Goal: Information Seeking & Learning: Learn about a topic

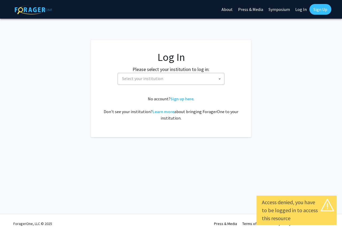
select select
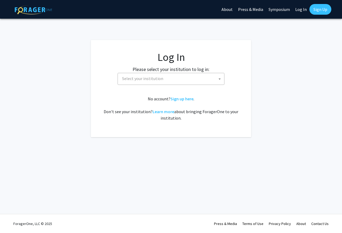
click at [176, 81] on span "Select your institution" at bounding box center [172, 78] width 104 height 11
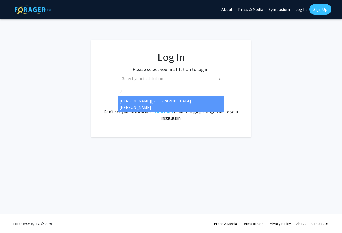
type input "jo"
select select "1"
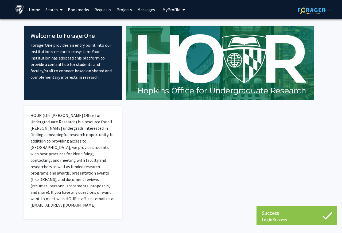
click at [43, 12] on link "Search" at bounding box center [54, 9] width 22 height 19
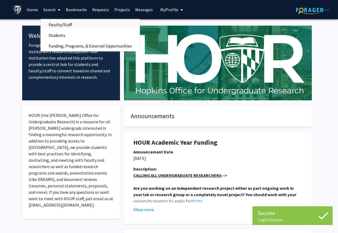
click at [56, 23] on span "Faculty/Staff" at bounding box center [60, 24] width 39 height 11
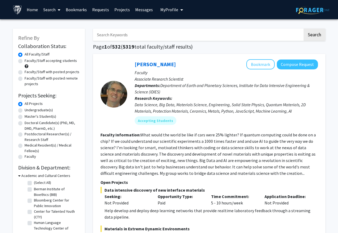
click at [52, 11] on link "Search" at bounding box center [52, 9] width 22 height 19
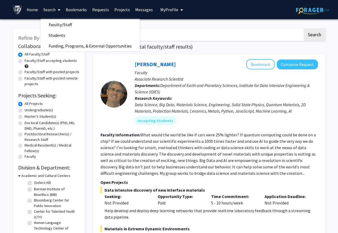
click at [118, 10] on link "Projects" at bounding box center [122, 9] width 21 height 19
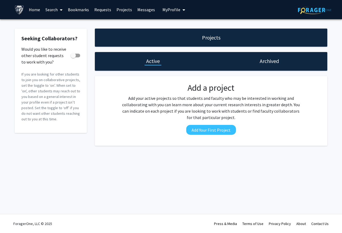
click at [49, 10] on link "Search" at bounding box center [54, 9] width 22 height 19
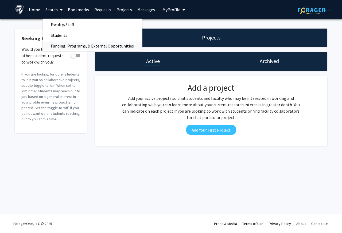
click at [78, 45] on span "Funding, Programs, & External Opportunities" at bounding box center [92, 46] width 99 height 11
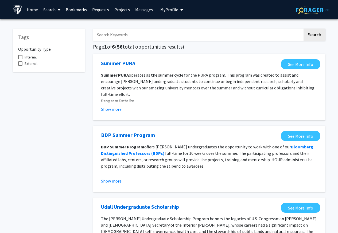
click at [110, 35] on input "Search Keywords" at bounding box center [198, 35] width 210 height 12
paste input "English"
click at [303, 29] on button "Search" at bounding box center [314, 35] width 22 height 12
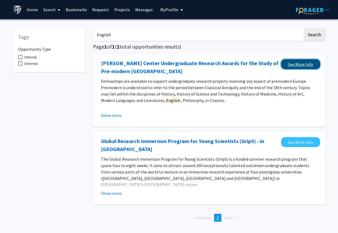
click at [300, 64] on link "See More Info" at bounding box center [300, 64] width 39 height 10
click at [104, 116] on button "Show more" at bounding box center [111, 115] width 21 height 6
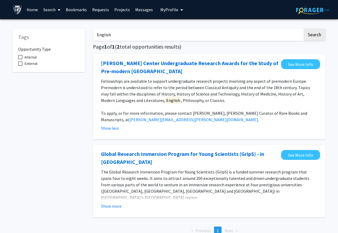
click at [105, 36] on input "English" at bounding box center [198, 35] width 210 height 12
paste input "Literature"
click at [303, 29] on button "Search" at bounding box center [314, 35] width 22 height 12
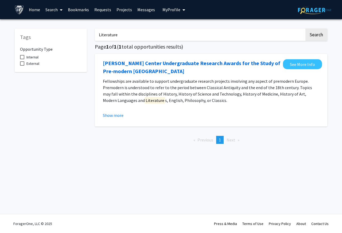
click at [100, 36] on input "Literature" at bounding box center [200, 35] width 210 height 12
click at [305, 29] on button "Search" at bounding box center [316, 35] width 22 height 12
click at [98, 36] on input "philosophy" at bounding box center [200, 35] width 210 height 12
type input "art history"
click at [305, 29] on button "Search" at bounding box center [316, 35] width 22 height 12
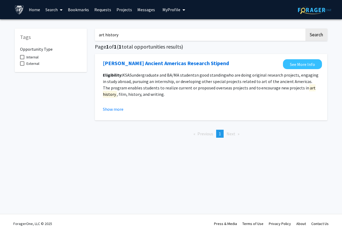
click at [110, 116] on div "[PERSON_NAME] Ancient Americas Research Stipend See More Info Eligibility: KSAS…" at bounding box center [211, 87] width 232 height 66
click at [112, 110] on button "Show more" at bounding box center [113, 109] width 21 height 6
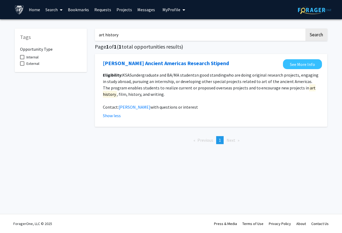
click at [35, 10] on link "Home" at bounding box center [34, 9] width 17 height 19
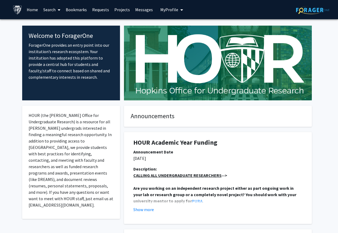
click at [48, 10] on link "Search" at bounding box center [52, 9] width 22 height 19
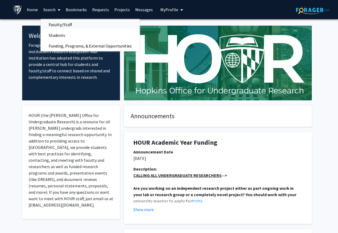
click at [56, 25] on span "Faculty/Staff" at bounding box center [60, 24] width 39 height 11
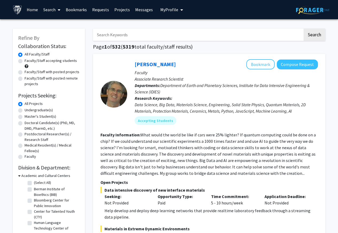
click at [121, 36] on input "Search Keywords" at bounding box center [198, 35] width 210 height 12
paste input "English"
type input "English"
click at [303, 29] on button "Search" at bounding box center [314, 35] width 22 height 12
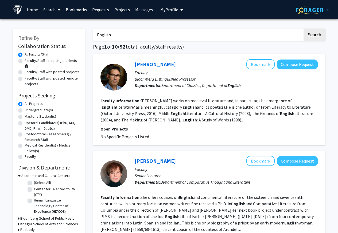
click at [17, 72] on div "Refine By Collaboration Status: Collaboration Status All Faculty/Staff Collabor…" at bounding box center [49, 147] width 72 height 237
click at [27, 72] on label "Faculty/Staff with posted projects" at bounding box center [52, 72] width 55 height 6
click at [27, 72] on input "Faculty/Staff with posted projects" at bounding box center [26, 70] width 3 height 3
radio input "true"
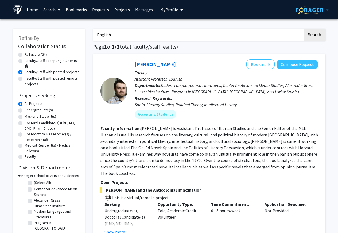
click at [102, 36] on input "English" at bounding box center [198, 35] width 210 height 12
paste input "philosophy"
type input "philosophy"
click at [303, 29] on button "Search" at bounding box center [314, 35] width 22 height 12
radio input "true"
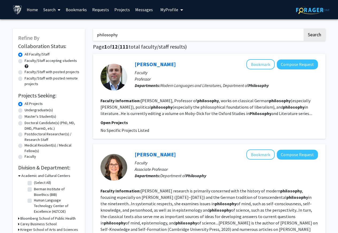
click at [17, 72] on div "Refine By Collaboration Status: Collaboration Status All Faculty/Staff Collabor…" at bounding box center [49, 153] width 72 height 249
click at [17, 73] on div "Refine By Collaboration Status: Collaboration Status All Faculty/Staff Collabor…" at bounding box center [49, 153] width 72 height 249
click at [47, 72] on label "Faculty/Staff with posted projects" at bounding box center [52, 72] width 55 height 6
click at [28, 72] on input "Faculty/Staff with posted projects" at bounding box center [26, 70] width 3 height 3
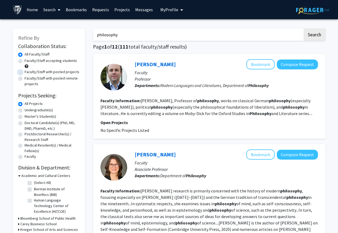
radio input "true"
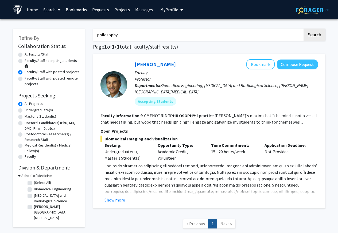
click at [100, 36] on input "philosophy" at bounding box center [198, 35] width 210 height 12
paste input "art histor"
type input "art history"
click at [303, 29] on button "Search" at bounding box center [314, 35] width 22 height 12
radio input "true"
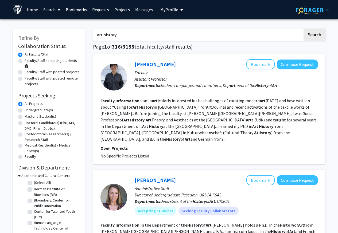
click at [17, 72] on div "Refine By Collaboration Status: Collaboration Status All Faculty/Staff Collabor…" at bounding box center [49, 172] width 72 height 287
click at [36, 72] on label "Faculty/Staff with posted projects" at bounding box center [52, 72] width 55 height 6
click at [28, 72] on input "Faculty/Staff with posted projects" at bounding box center [26, 70] width 3 height 3
radio input "true"
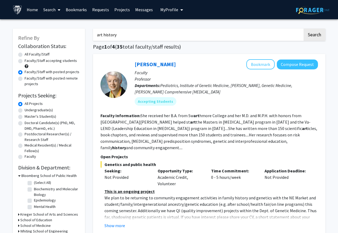
click at [48, 10] on link "Search" at bounding box center [52, 9] width 22 height 19
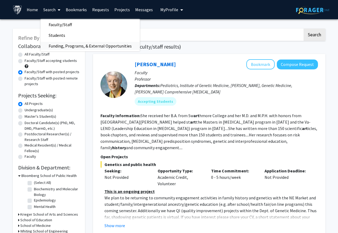
click at [67, 45] on span "Funding, Programs, & External Opportunities" at bounding box center [90, 46] width 99 height 11
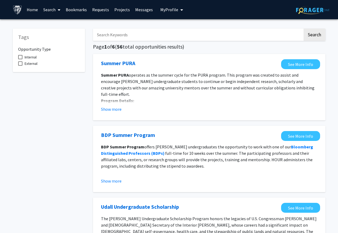
click at [111, 35] on input "Search Keywords" at bounding box center [198, 35] width 210 height 12
paste input "[PERSON_NAME]"
click at [303, 29] on button "Search" at bounding box center [314, 35] width 22 height 12
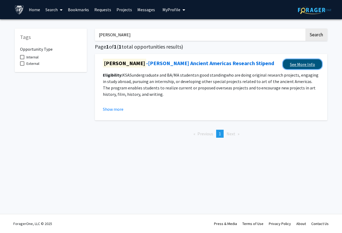
click at [302, 64] on link "See More Info" at bounding box center [302, 64] width 39 height 10
click at [107, 34] on input "[PERSON_NAME]" at bounding box center [200, 35] width 210 height 12
paste input "English"
click at [305, 29] on button "Search" at bounding box center [316, 35] width 22 height 12
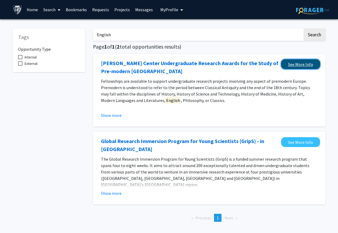
click at [287, 65] on link "See More Info" at bounding box center [300, 64] width 39 height 10
click at [102, 34] on input "English" at bounding box center [198, 35] width 210 height 12
paste input "literature"
click at [303, 29] on button "Search" at bounding box center [314, 35] width 22 height 12
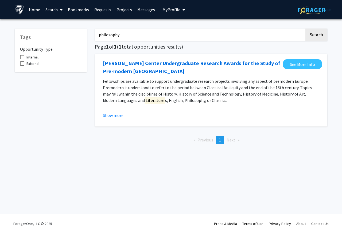
click at [305, 29] on button "Search" at bounding box center [316, 35] width 22 height 12
type input "art history"
click at [305, 29] on button "Search" at bounding box center [316, 35] width 22 height 12
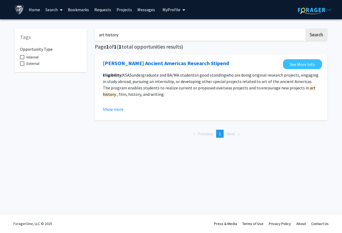
click at [38, 10] on link "Home" at bounding box center [34, 9] width 17 height 19
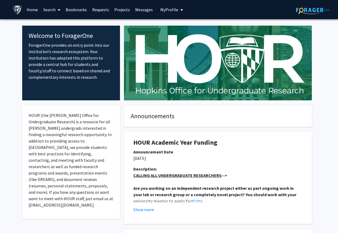
click at [55, 10] on link "Search" at bounding box center [52, 9] width 22 height 19
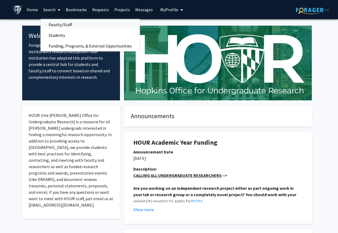
click at [58, 24] on span "Faculty/Staff" at bounding box center [60, 24] width 39 height 11
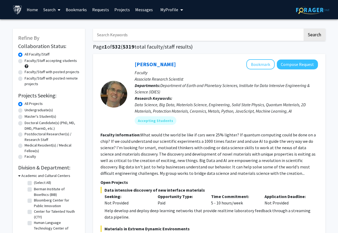
click at [25, 79] on label "Faculty/Staff with posted remote projects" at bounding box center [52, 81] width 55 height 11
click at [25, 79] on input "Faculty/Staff with posted remote projects" at bounding box center [26, 77] width 3 height 3
radio input "true"
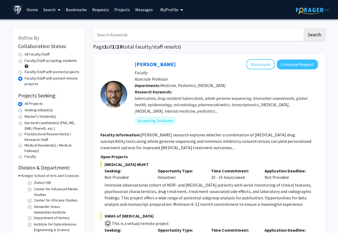
click at [25, 72] on label "Faculty/Staff with posted projects" at bounding box center [52, 72] width 55 height 6
click at [25, 72] on input "Faculty/Staff with posted projects" at bounding box center [26, 70] width 3 height 3
radio input "true"
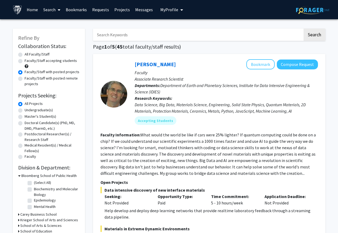
click at [118, 34] on input "Search Keywords" at bounding box center [198, 35] width 210 height 12
paste input "English"
type input "English"
click at [303, 29] on button "Search" at bounding box center [314, 35] width 22 height 12
radio input "true"
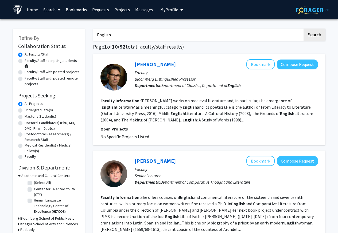
click at [17, 72] on div "Refine By Collaboration Status: Collaboration Status All Faculty/Staff Collabor…" at bounding box center [49, 147] width 72 height 237
click at [17, 111] on div "Refine By Collaboration Status: Collaboration Status All Faculty/Staff Collabor…" at bounding box center [49, 147] width 72 height 237
click at [17, 110] on div "Refine By Collaboration Status: Collaboration Status All Faculty/Staff Collabor…" at bounding box center [49, 147] width 72 height 237
click at [16, 111] on div "Refine By Collaboration Status: Collaboration Status All Faculty/Staff Collabor…" at bounding box center [49, 147] width 72 height 237
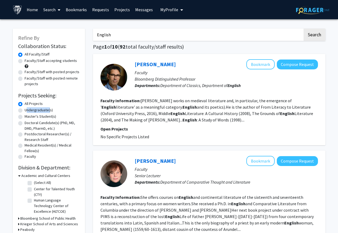
click at [17, 110] on div "Refine By Collaboration Status: Collaboration Status All Faculty/Staff Collabor…" at bounding box center [49, 147] width 72 height 237
click at [106, 36] on input "English" at bounding box center [198, 35] width 210 height 12
paste input "[PERSON_NAME]"
click at [303, 29] on button "Search" at bounding box center [314, 35] width 22 height 12
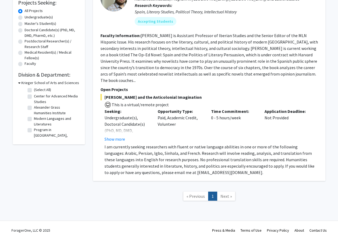
scroll to position [32, 0]
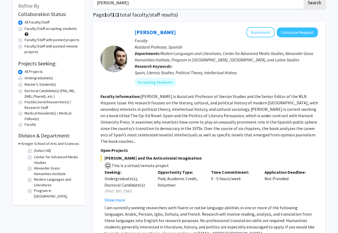
click at [100, 3] on input "[PERSON_NAME]" at bounding box center [198, 3] width 210 height 12
click at [303, 0] on button "Search" at bounding box center [314, 3] width 22 height 12
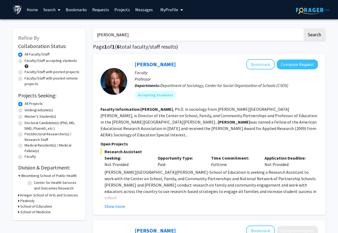
click at [17, 72] on div "Refine By Collaboration Status: Collaboration Status All Faculty/Staff Collabor…" at bounding box center [49, 125] width 72 height 192
click at [101, 33] on input "[PERSON_NAME]" at bounding box center [198, 35] width 210 height 12
paste input "Art History"
type input "Art History"
click at [303, 29] on button "Search" at bounding box center [314, 35] width 22 height 12
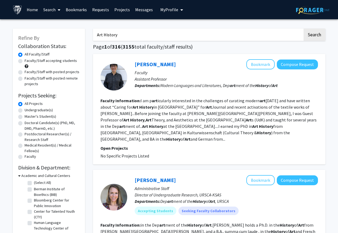
click at [17, 72] on div "Refine By Collaboration Status: Collaboration Status All Faculty/Staff Collabor…" at bounding box center [49, 172] width 72 height 287
